Goal: Transaction & Acquisition: Purchase product/service

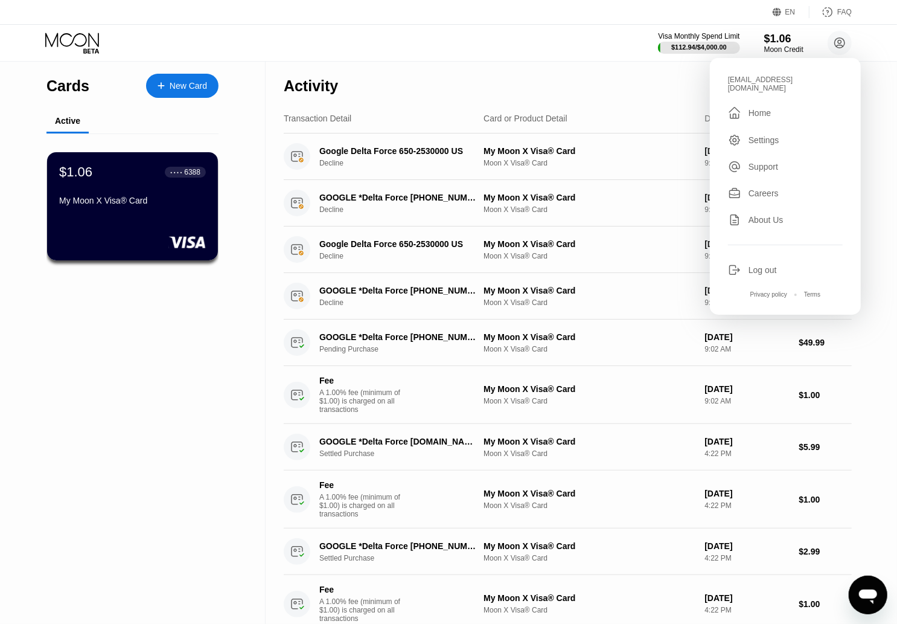
click at [522, 56] on div "Visa Monthly Spend Limit $112.94 / $4,000.00 $1.06 Moon Credit [EMAIL_ADDRESS][…" at bounding box center [448, 43] width 897 height 36
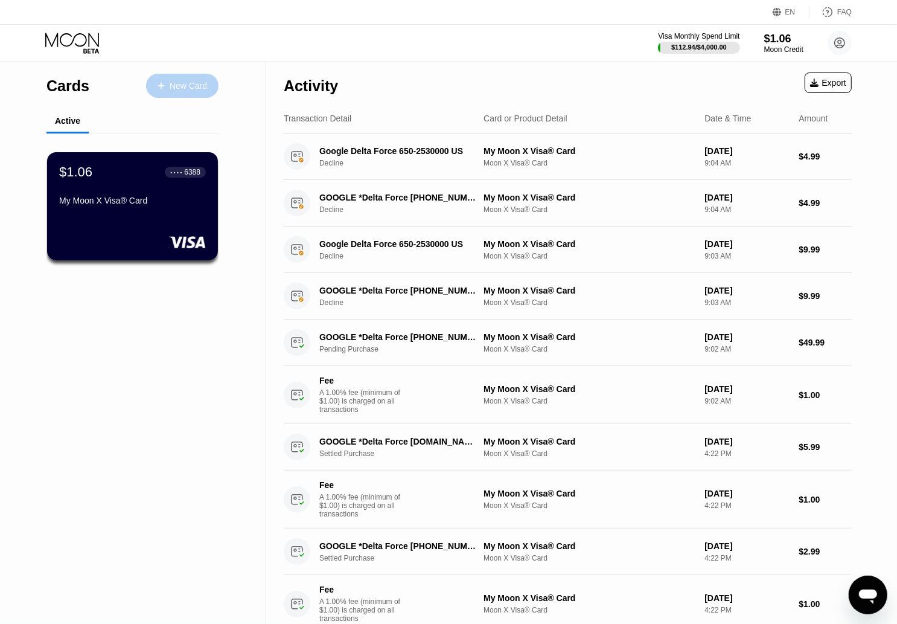
click at [205, 85] on div "New Card" at bounding box center [188, 86] width 37 height 10
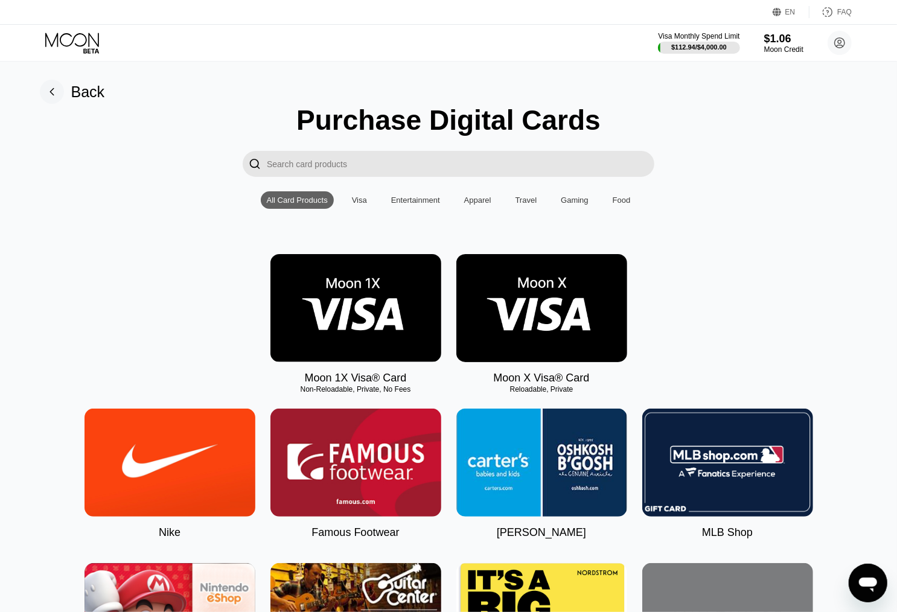
click at [359, 321] on img at bounding box center [355, 308] width 171 height 108
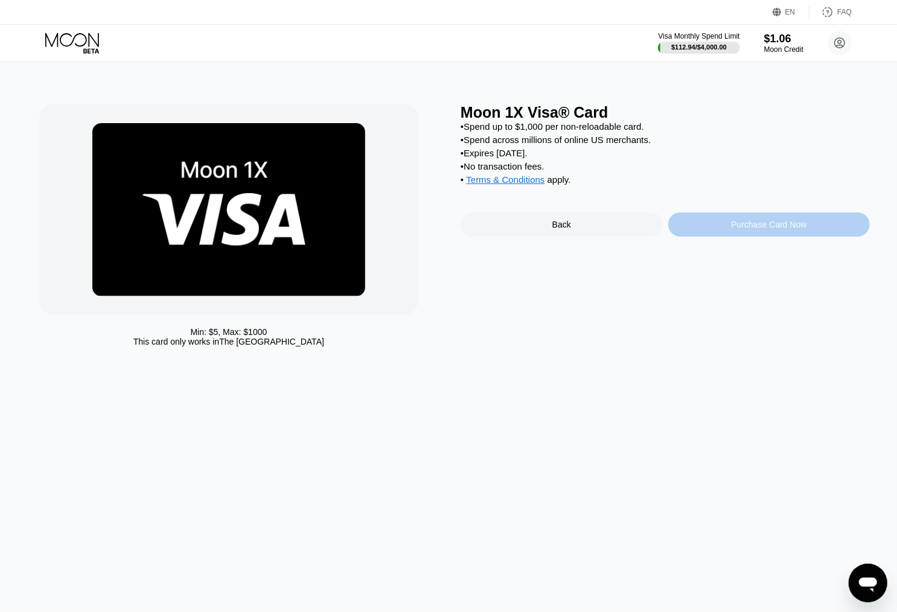
click at [747, 228] on div "Purchase Card Now" at bounding box center [768, 225] width 75 height 10
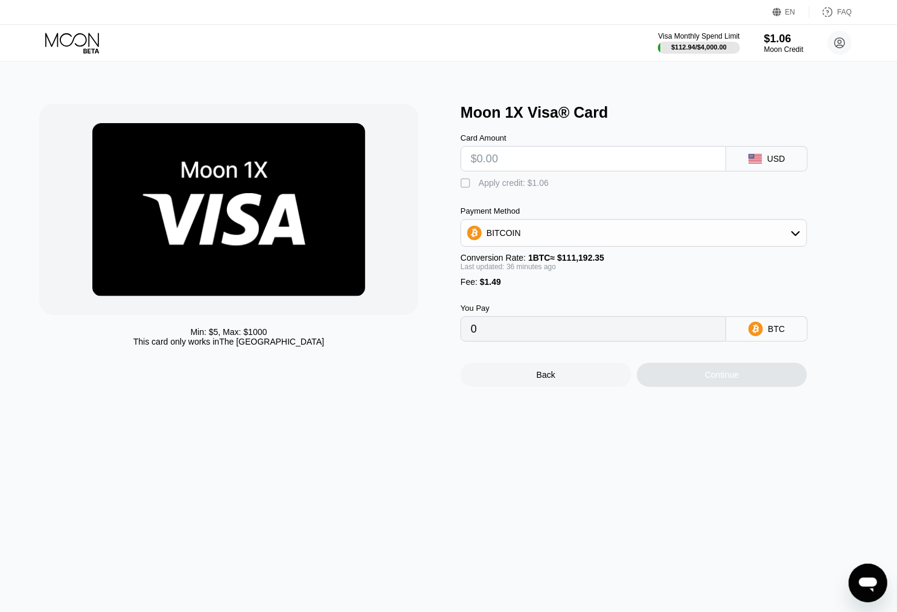
click at [514, 166] on input "text" at bounding box center [593, 159] width 245 height 24
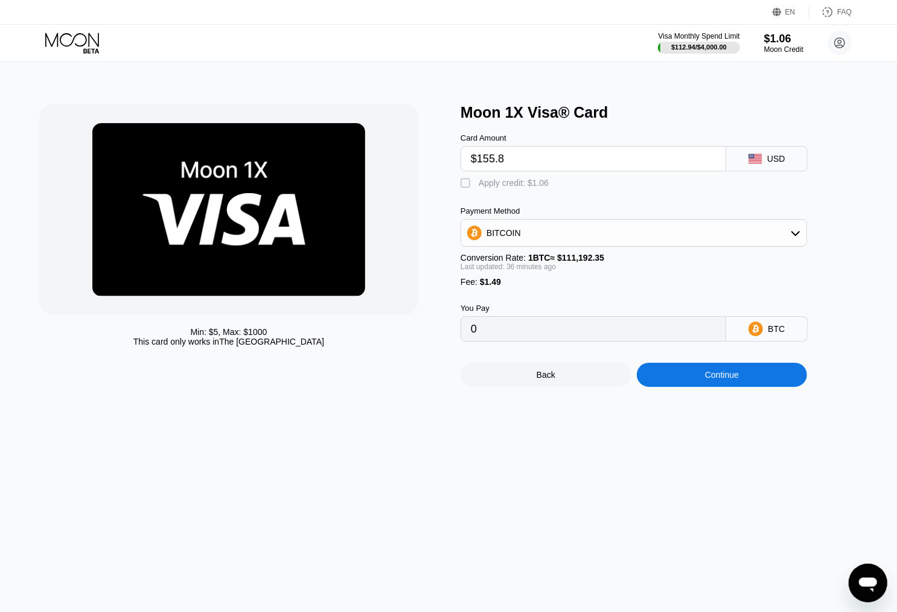
type input "$155.83"
type input "0.00140981"
type input "$155.83"
click at [740, 387] on div "Continue" at bounding box center [722, 375] width 171 height 24
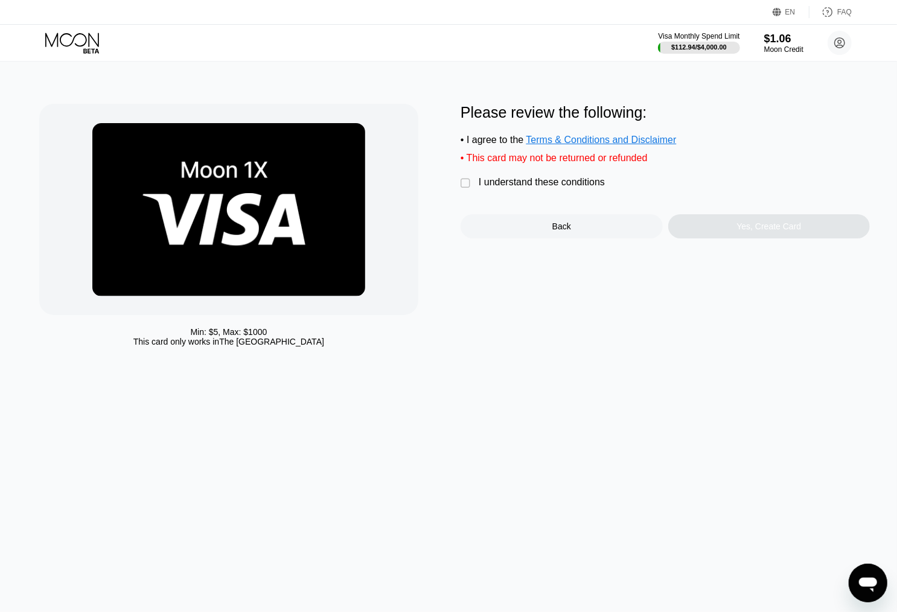
click at [548, 188] on div "I understand these conditions" at bounding box center [542, 182] width 126 height 11
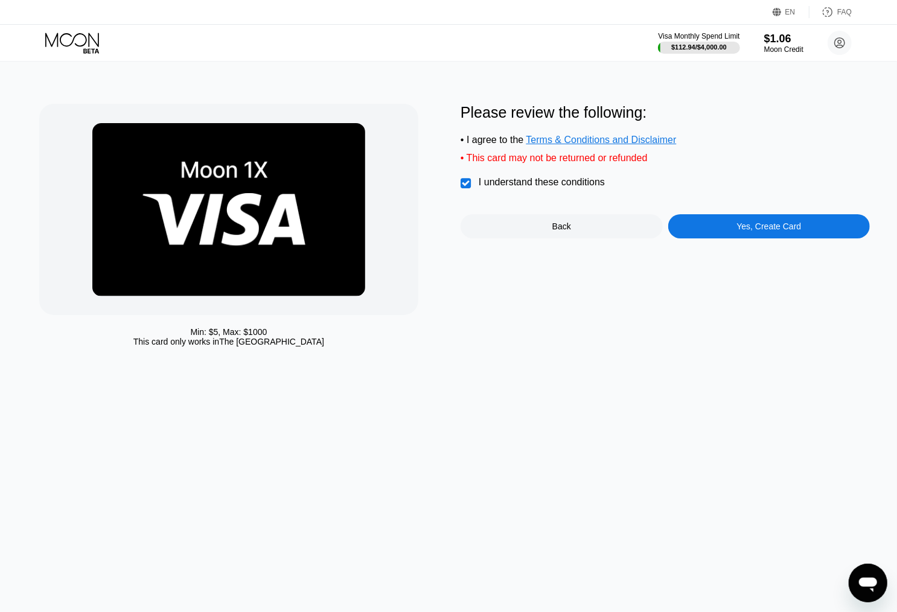
click at [752, 231] on div "Yes, Create Card" at bounding box center [768, 227] width 65 height 10
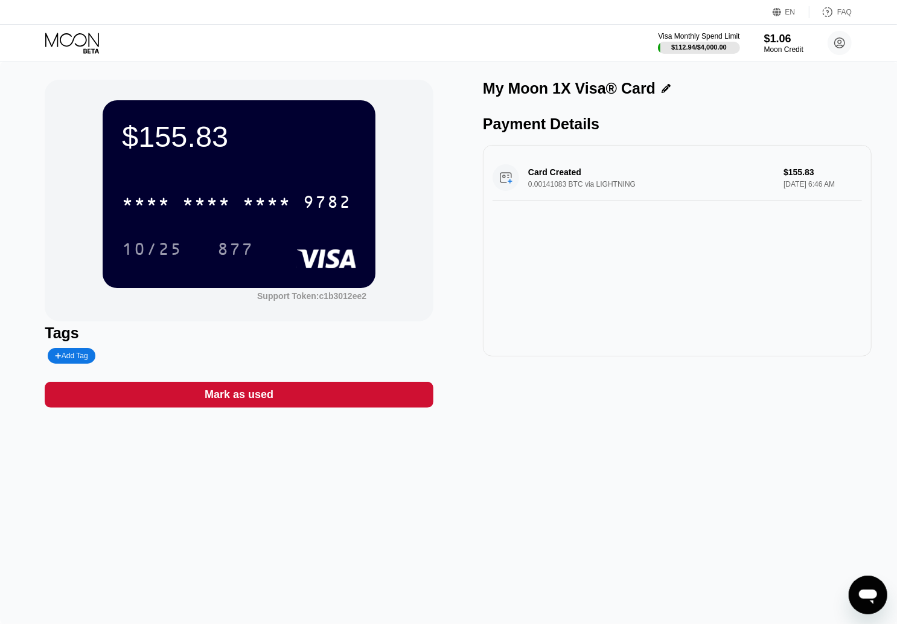
click at [186, 139] on div "$155.83" at bounding box center [239, 137] width 234 height 34
click at [174, 206] on div "* * * * * * * * * * * * 9782" at bounding box center [237, 202] width 244 height 30
click at [237, 243] on div "877" at bounding box center [235, 249] width 54 height 30
